Goal: Navigation & Orientation: Find specific page/section

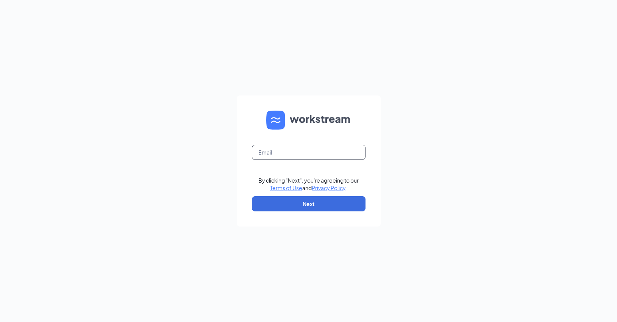
click at [330, 149] on input "text" at bounding box center [309, 152] width 114 height 15
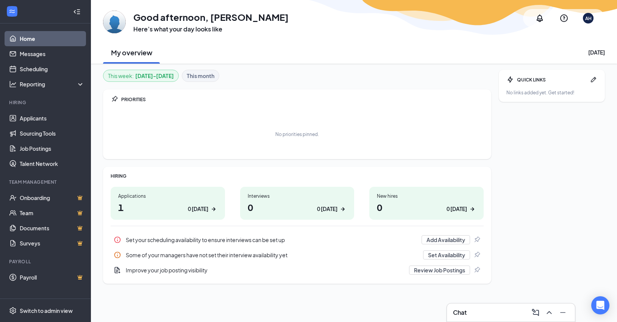
click at [295, 209] on h1 "0 0 [DATE]" at bounding box center [297, 207] width 99 height 13
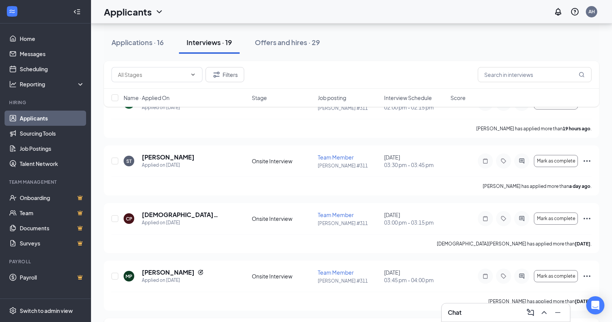
scroll to position [114, 0]
